Goal: Information Seeking & Learning: Learn about a topic

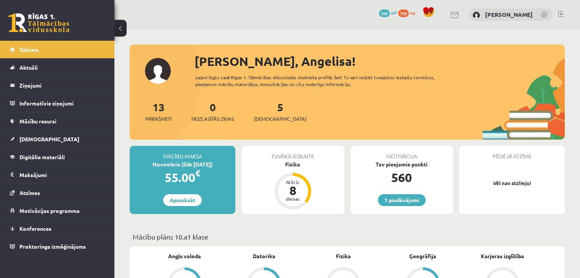
click at [53, 34] on div "1 Dāvanas 560 mP 750 xp" at bounding box center [57, 20] width 114 height 41
click at [54, 23] on link at bounding box center [38, 22] width 61 height 19
click at [37, 153] on link "Digitālie materiāli" at bounding box center [57, 157] width 95 height 18
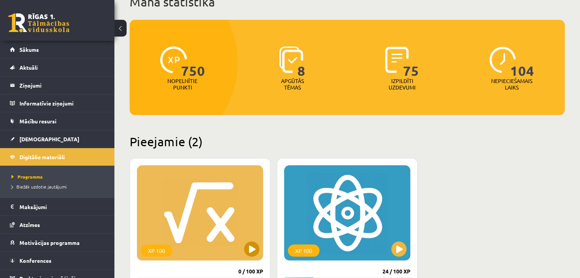
scroll to position [153, 0]
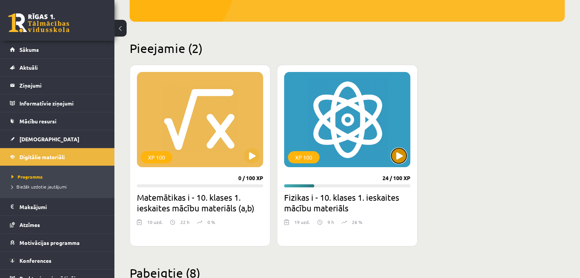
click at [402, 156] on button at bounding box center [398, 155] width 15 height 15
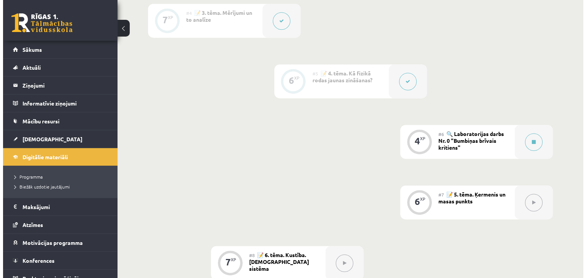
scroll to position [367, 0]
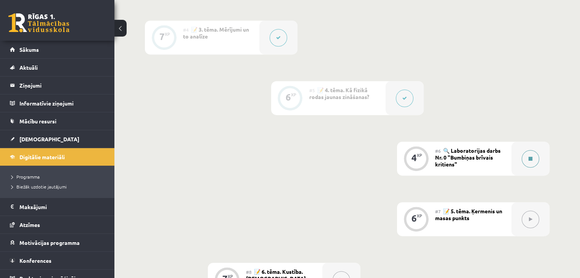
click at [530, 160] on button at bounding box center [531, 159] width 18 height 18
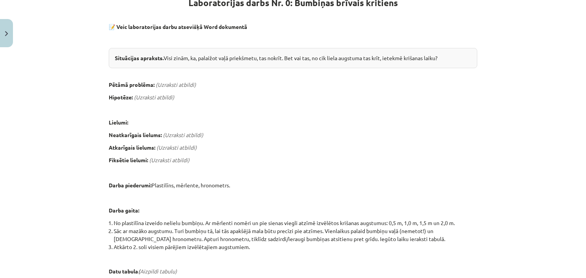
scroll to position [191, 0]
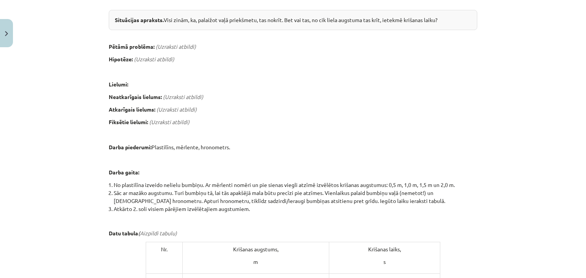
click at [191, 93] on em "(Uzraksti atbildi)" at bounding box center [183, 96] width 40 height 7
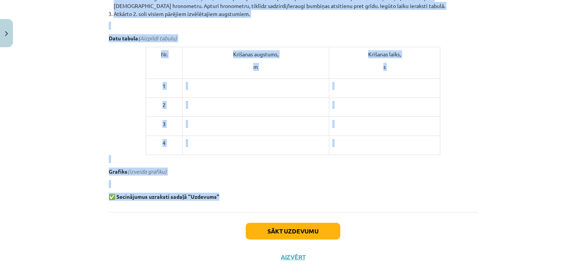
scroll to position [396, 0]
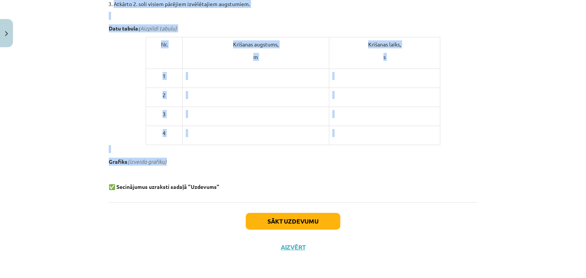
drag, startPoint x: 104, startPoint y: 87, endPoint x: 474, endPoint y: 162, distance: 378.0
copy div "📝 Veic laboratorijas darbu atsevišķā Word dokumentā Situācijas apraksts. Visi z…"
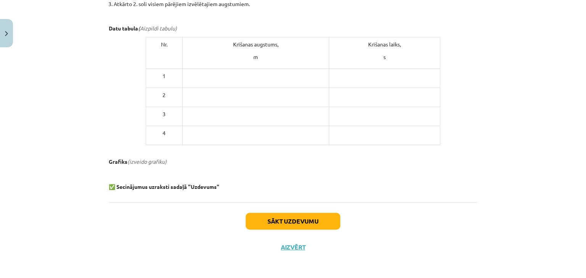
drag, startPoint x: 379, startPoint y: 218, endPoint x: 310, endPoint y: 218, distance: 68.2
click at [376, 218] on div "Sākt uzdevumu Aizvērt" at bounding box center [293, 228] width 368 height 53
click at [304, 219] on button "Sākt uzdevumu" at bounding box center [293, 221] width 95 height 17
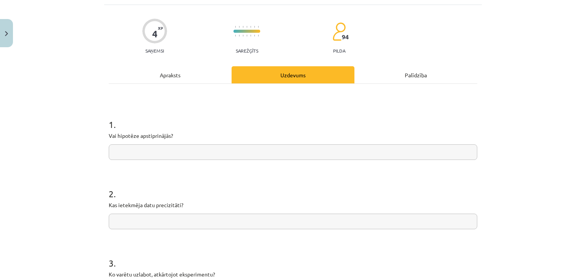
scroll to position [19, 0]
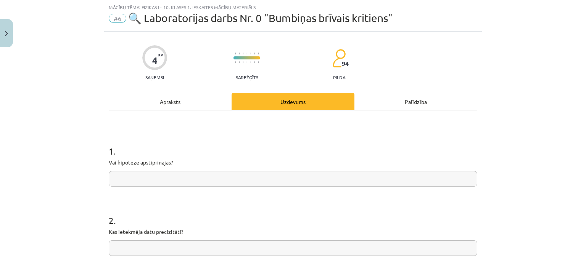
click at [312, 174] on input "text" at bounding box center [293, 179] width 368 height 16
click at [297, 132] on div "1 . Vai hipotēze apstiprinājās? 2 . Kas ietekmēja datu precizitāti? 3 . Ko varē…" at bounding box center [293, 256] width 368 height 291
click at [179, 108] on div "Apraksts" at bounding box center [170, 101] width 123 height 17
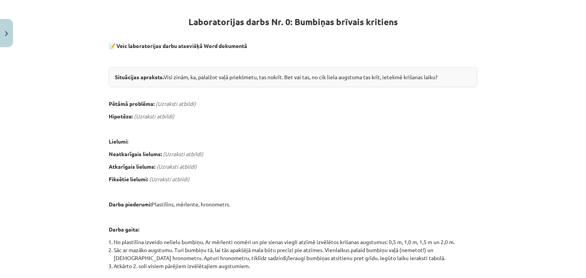
scroll to position [179, 0]
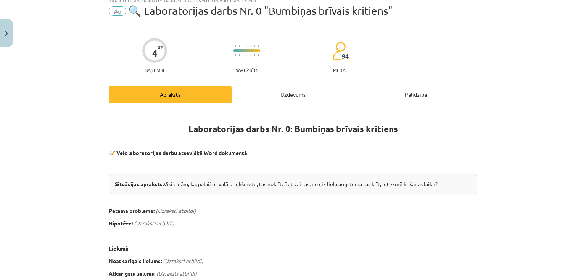
click at [281, 92] on div "Uzdevums" at bounding box center [292, 94] width 123 height 17
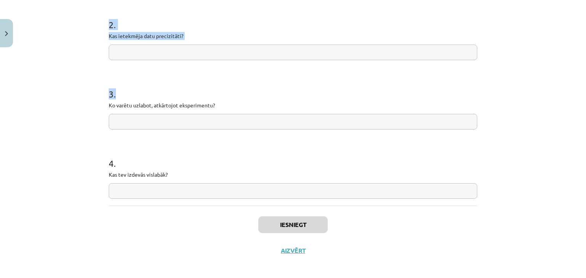
scroll to position [220, 0]
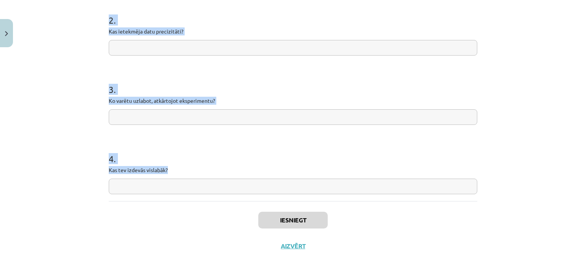
drag, startPoint x: 97, startPoint y: 33, endPoint x: 258, endPoint y: 169, distance: 210.7
click at [258, 169] on div "Mācību tēma: Fizikas i - 10. klases 1. ieskaites mācību materiāls #6 🔍 Laborato…" at bounding box center [293, 139] width 586 height 278
copy form "1 . Vai hipotēze apstiprinājās? 2 . Kas ietekmēja datu precizitāti? 3 . Ko varē…"
click at [92, 105] on div "Mācību tēma: Fizikas i - 10. klases 1. ieskaites mācību materiāls #6 🔍 Laborato…" at bounding box center [293, 139] width 586 height 278
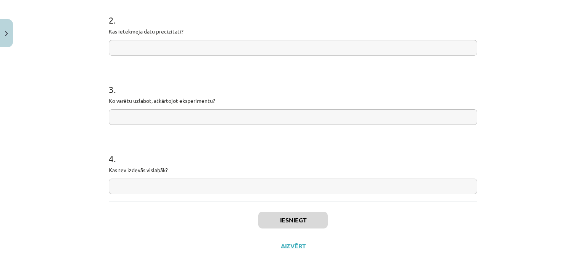
scroll to position [67, 0]
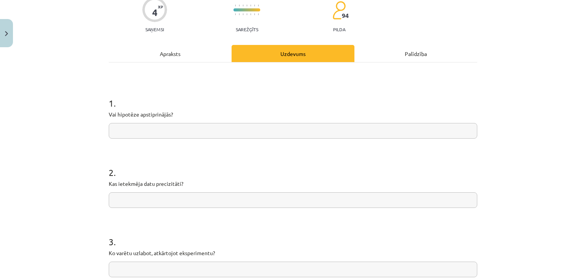
click at [149, 131] on input "text" at bounding box center [293, 131] width 368 height 16
paste input "**********"
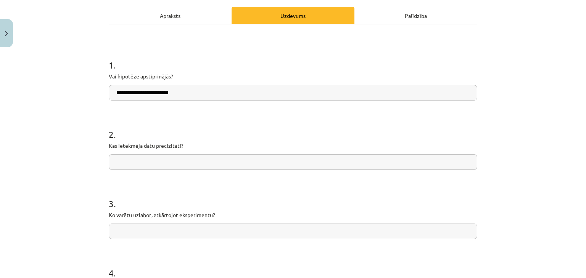
type input "**********"
click at [172, 159] on input "text" at bounding box center [293, 162] width 368 height 16
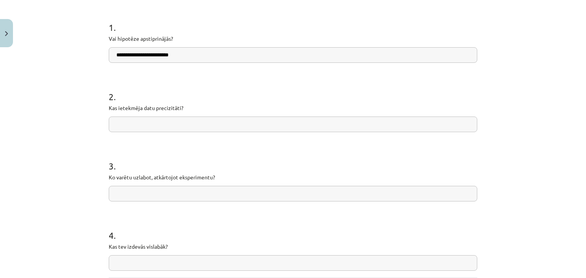
scroll to position [143, 0]
paste input "**********"
type input "**********"
paste input "**********"
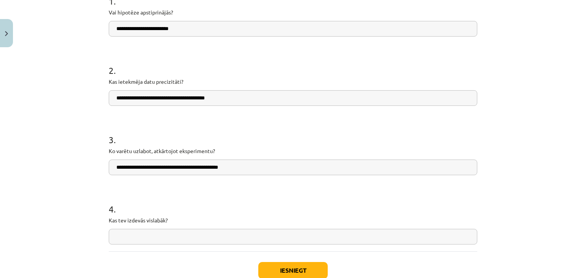
scroll to position [220, 0]
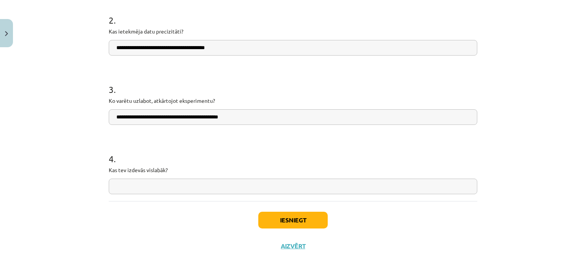
type input "**********"
click at [132, 189] on input "text" at bounding box center [293, 187] width 368 height 16
paste input "**********"
type input "**********"
click at [303, 222] on button "Iesniegt" at bounding box center [292, 220] width 69 height 17
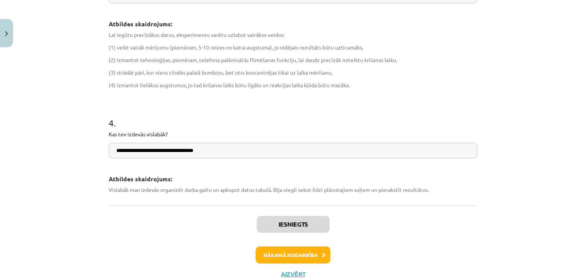
scroll to position [473, 0]
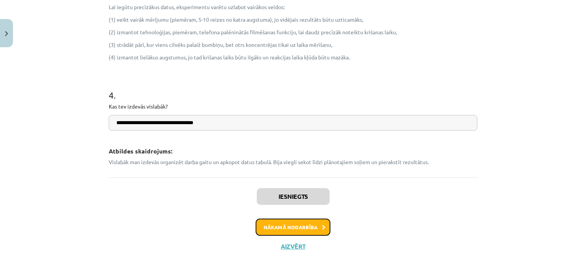
click at [311, 229] on button "Nākamā nodarbība" at bounding box center [292, 228] width 75 height 18
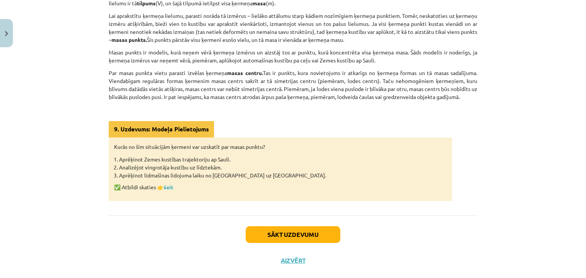
scroll to position [210, 0]
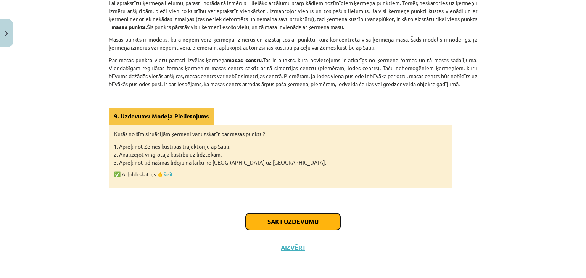
click at [313, 222] on button "Sākt uzdevumu" at bounding box center [293, 222] width 95 height 17
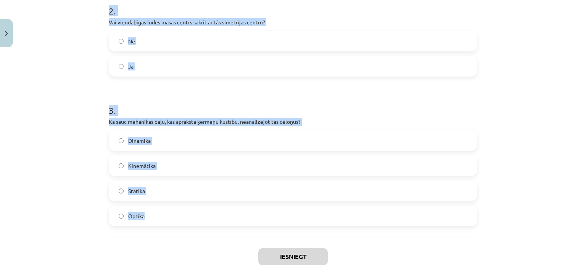
scroll to position [295, 0]
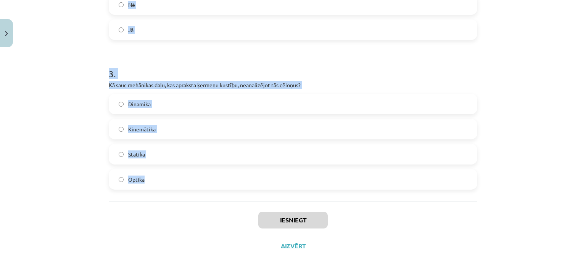
drag, startPoint x: 104, startPoint y: 148, endPoint x: 329, endPoint y: 200, distance: 230.9
click at [329, 200] on div "6 XP Saņemsi Sarežģīts 94 pilda Apraksts Uzdevums Palīdzība 1 . Vai masas punkt…" at bounding box center [292, 7] width 377 height 504
copy form "1 . Vai masas punkts ir modelis, kurā ņem vērā ķermeņa izmērus? Jā Nē 2 . Vai v…"
click at [352, 69] on h1 "3 ." at bounding box center [293, 67] width 368 height 24
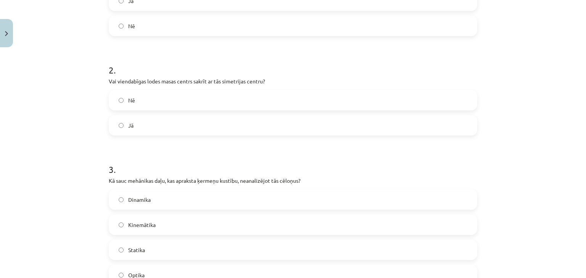
scroll to position [143, 0]
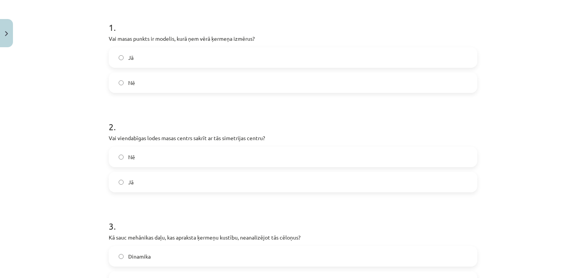
click at [172, 80] on label "Nē" at bounding box center [292, 82] width 367 height 19
click at [140, 189] on label "Jā" at bounding box center [292, 182] width 367 height 19
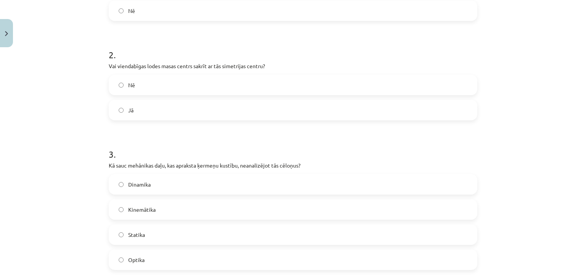
scroll to position [257, 0]
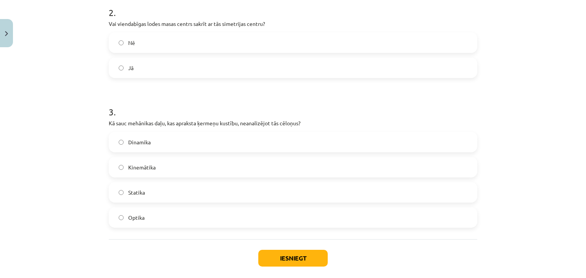
click at [149, 165] on span "Kinemātika" at bounding box center [141, 168] width 27 height 8
click at [296, 254] on button "Iesniegt" at bounding box center [292, 258] width 69 height 17
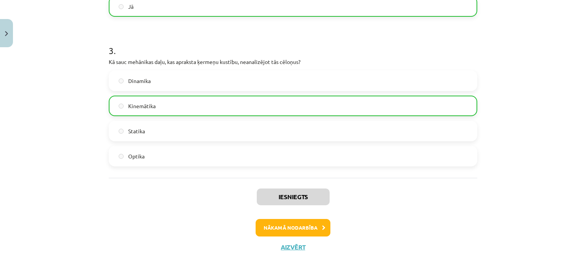
scroll to position [319, 0]
click at [308, 229] on button "Nākamā nodarbība" at bounding box center [292, 228] width 75 height 18
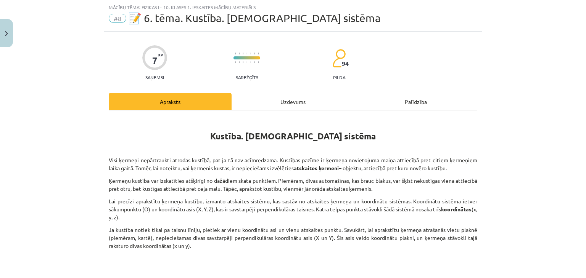
scroll to position [92, 0]
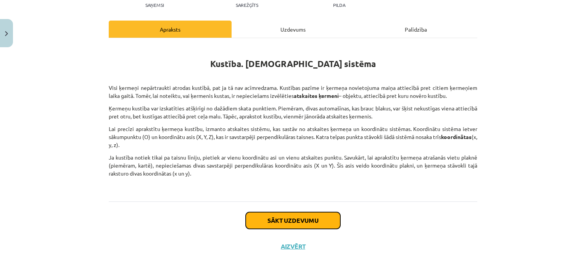
click at [308, 223] on button "Sākt uzdevumu" at bounding box center [293, 220] width 95 height 17
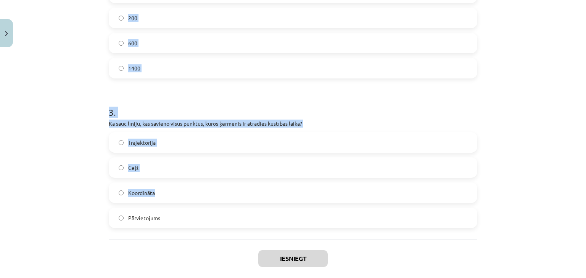
scroll to position [308, 0]
drag, startPoint x: 96, startPoint y: 164, endPoint x: 299, endPoint y: 218, distance: 209.7
click at [299, 218] on div "Mācību tēma: Fizikas i - 10. klases 1. ieskaites mācību materiāls #8 📝 6. tēma.…" at bounding box center [293, 139] width 586 height 278
copy form "1 . Vai ķermeņa kustību var aprakstīt, nenorādot atskaites ķermeni? Jā Nē 2 . K…"
click at [324, 110] on h1 "3 ." at bounding box center [293, 105] width 368 height 24
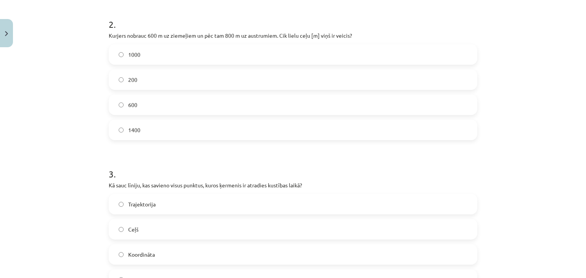
scroll to position [117, 0]
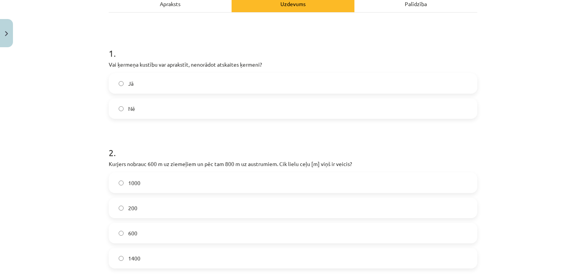
click at [132, 104] on label "Nē" at bounding box center [292, 108] width 367 height 19
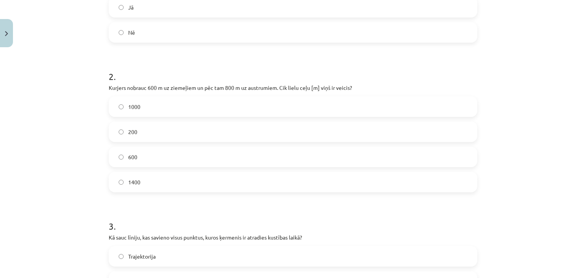
click at [132, 183] on span "1400" at bounding box center [134, 182] width 12 height 8
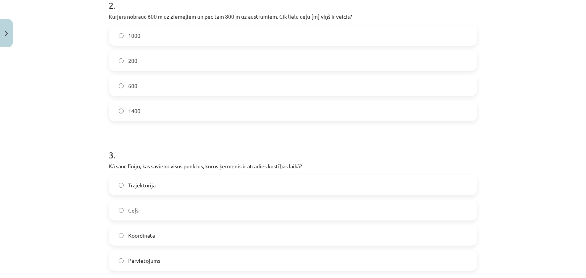
scroll to position [346, 0]
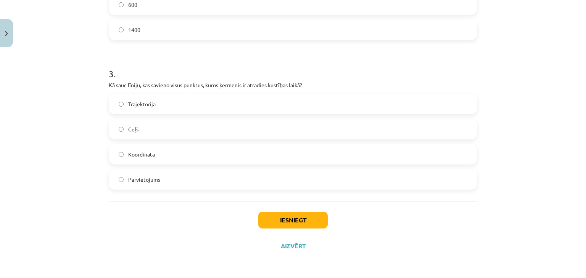
click at [159, 103] on label "Trajektorija" at bounding box center [292, 104] width 367 height 19
click at [311, 219] on button "Iesniegt" at bounding box center [292, 220] width 69 height 17
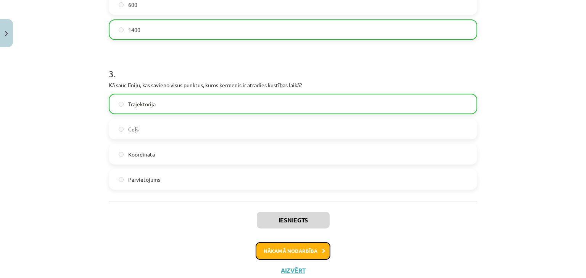
click at [308, 252] on button "Nākamā nodarbība" at bounding box center [292, 251] width 75 height 18
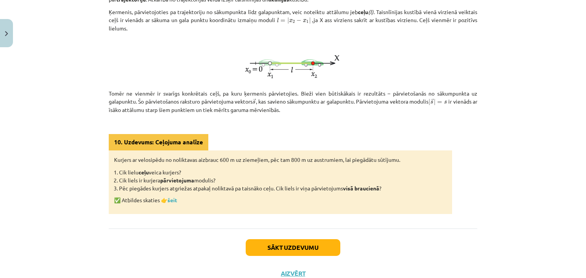
scroll to position [215, 0]
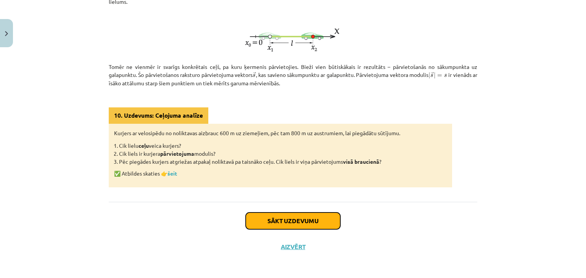
click at [308, 225] on button "Sākt uzdevumu" at bounding box center [293, 221] width 95 height 17
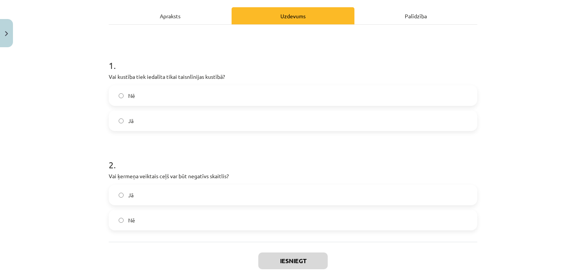
scroll to position [133, 0]
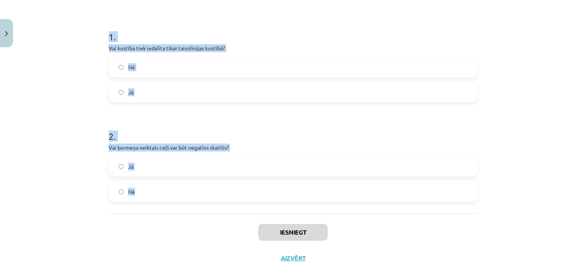
drag, startPoint x: 104, startPoint y: 37, endPoint x: 261, endPoint y: 196, distance: 223.2
click at [261, 196] on div "4 XP Saņemsi Sarežģīts 94 pilda Apraksts Uzdevums Palīdzība 1 . Vai kustība tie…" at bounding box center [292, 94] width 377 height 354
copy form "1 . Vai kustība tiek iedalīta tikai taisnlīnijas kustībā? Nē Jā 2 . Vai ķermeņa…"
click at [92, 112] on div "Mācību tēma: Fizikas i - 10. klases 1. ieskaites mācību materiāls #9 📝 7. tēma.…" at bounding box center [293, 139] width 586 height 278
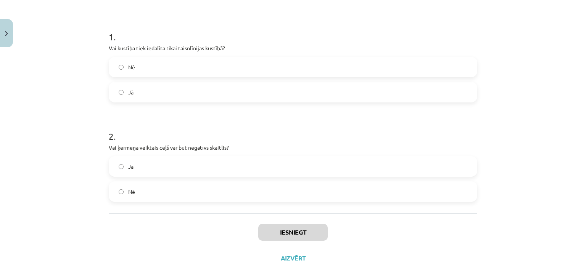
click at [132, 67] on label "Nē" at bounding box center [292, 67] width 367 height 19
click at [138, 189] on label "Nē" at bounding box center [292, 191] width 367 height 19
click at [282, 232] on button "Iesniegt" at bounding box center [292, 232] width 69 height 17
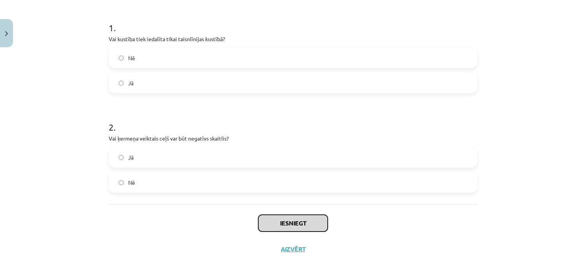
scroll to position [145, 0]
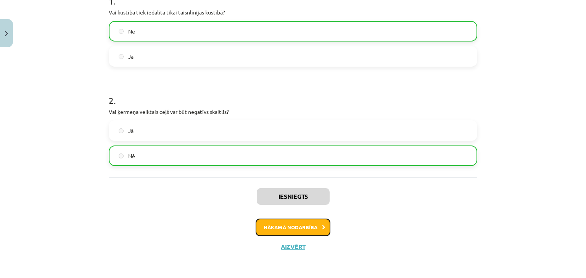
click at [300, 226] on button "Nākamā nodarbība" at bounding box center [292, 228] width 75 height 18
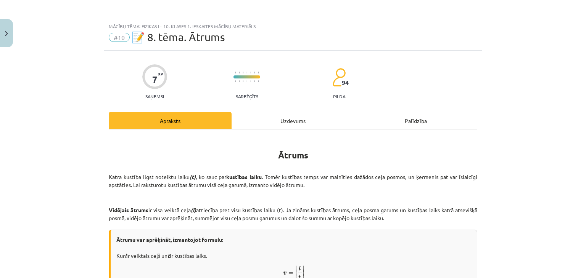
scroll to position [0, 0]
click at [0, 31] on button "Close" at bounding box center [6, 33] width 13 height 28
